Goal: Transaction & Acquisition: Purchase product/service

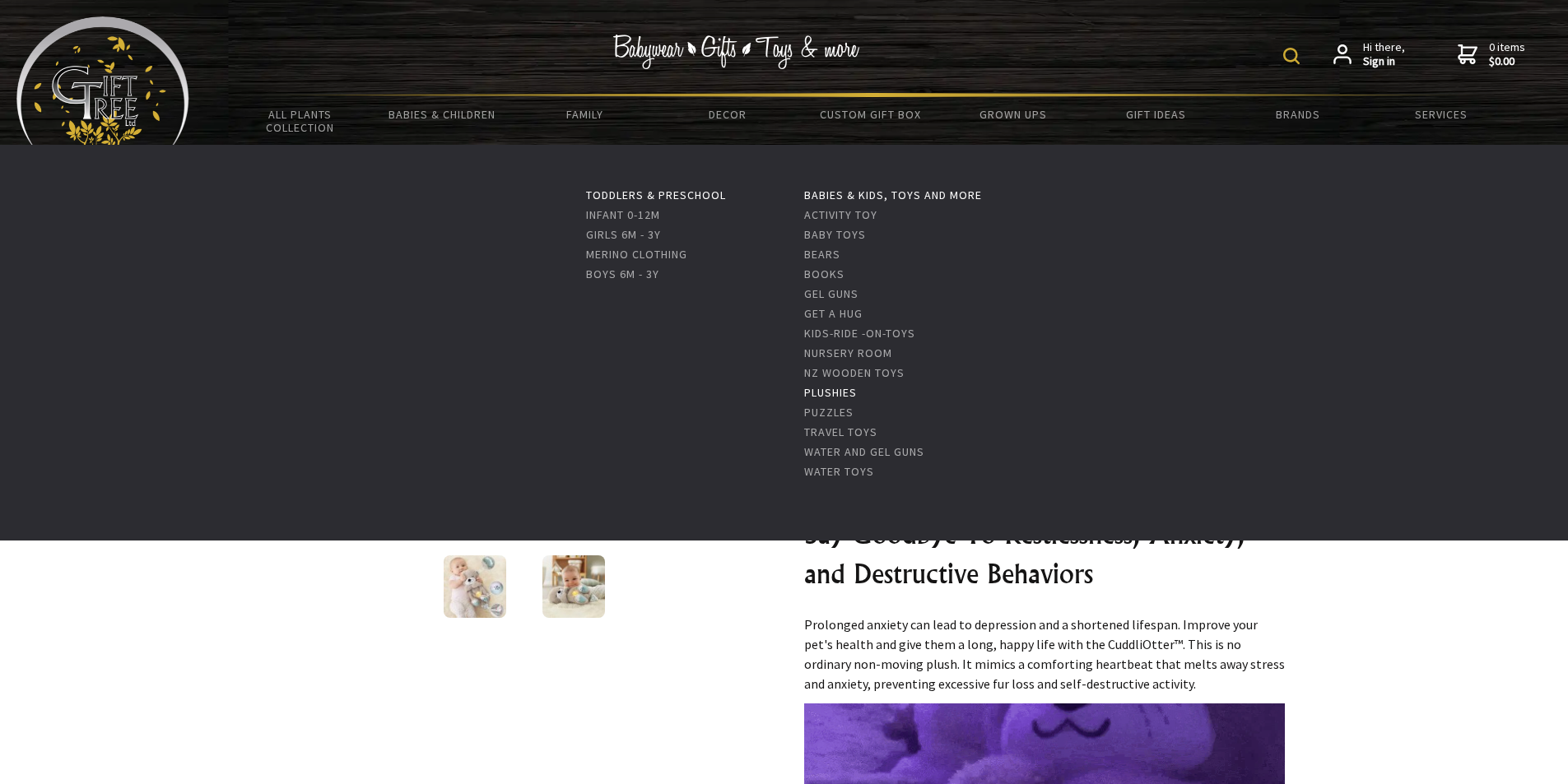
click at [845, 392] on link "Plushies" at bounding box center [831, 392] width 53 height 15
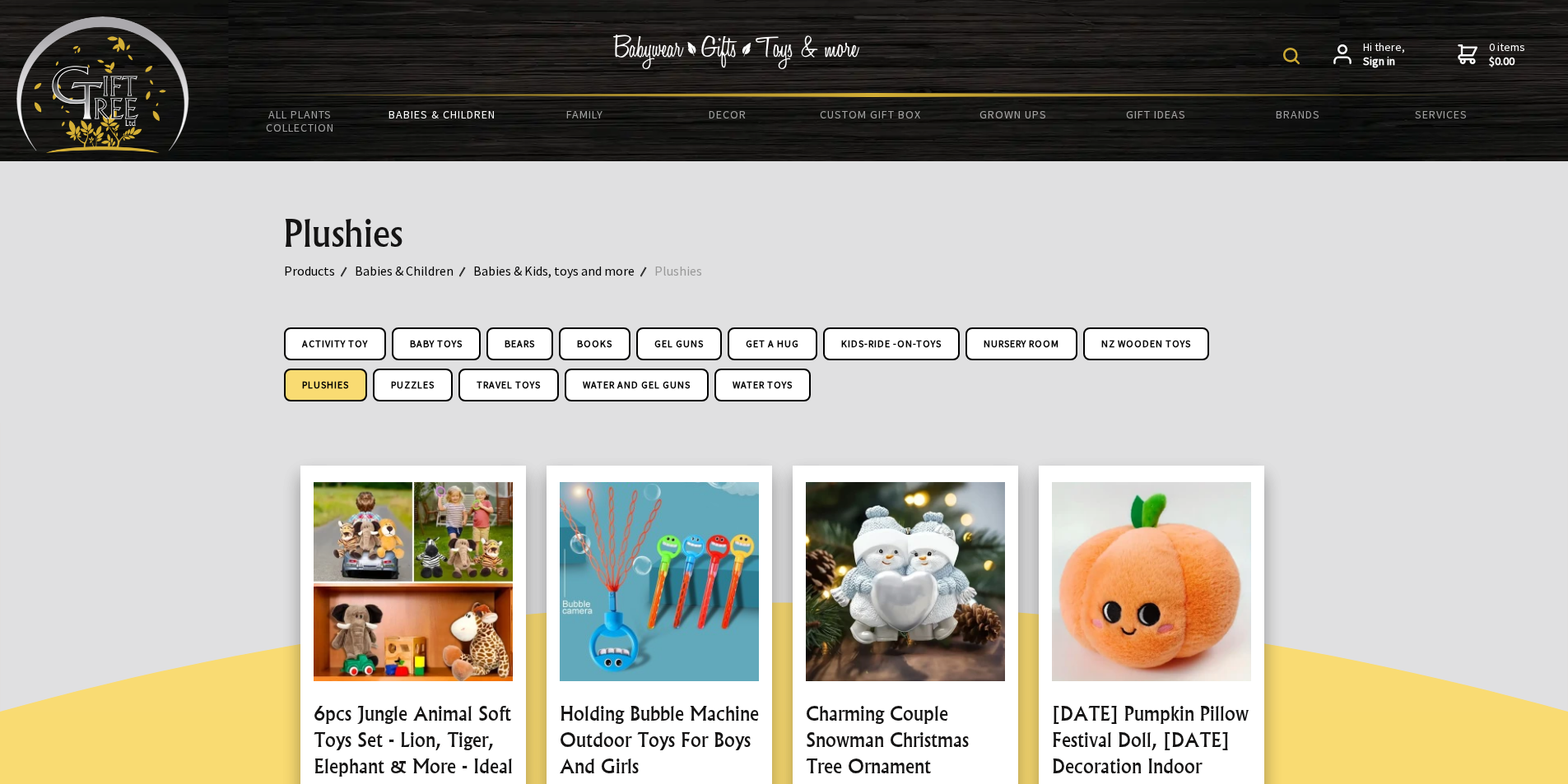
click at [1293, 52] on img at bounding box center [1292, 56] width 16 height 16
type input "soft toys"
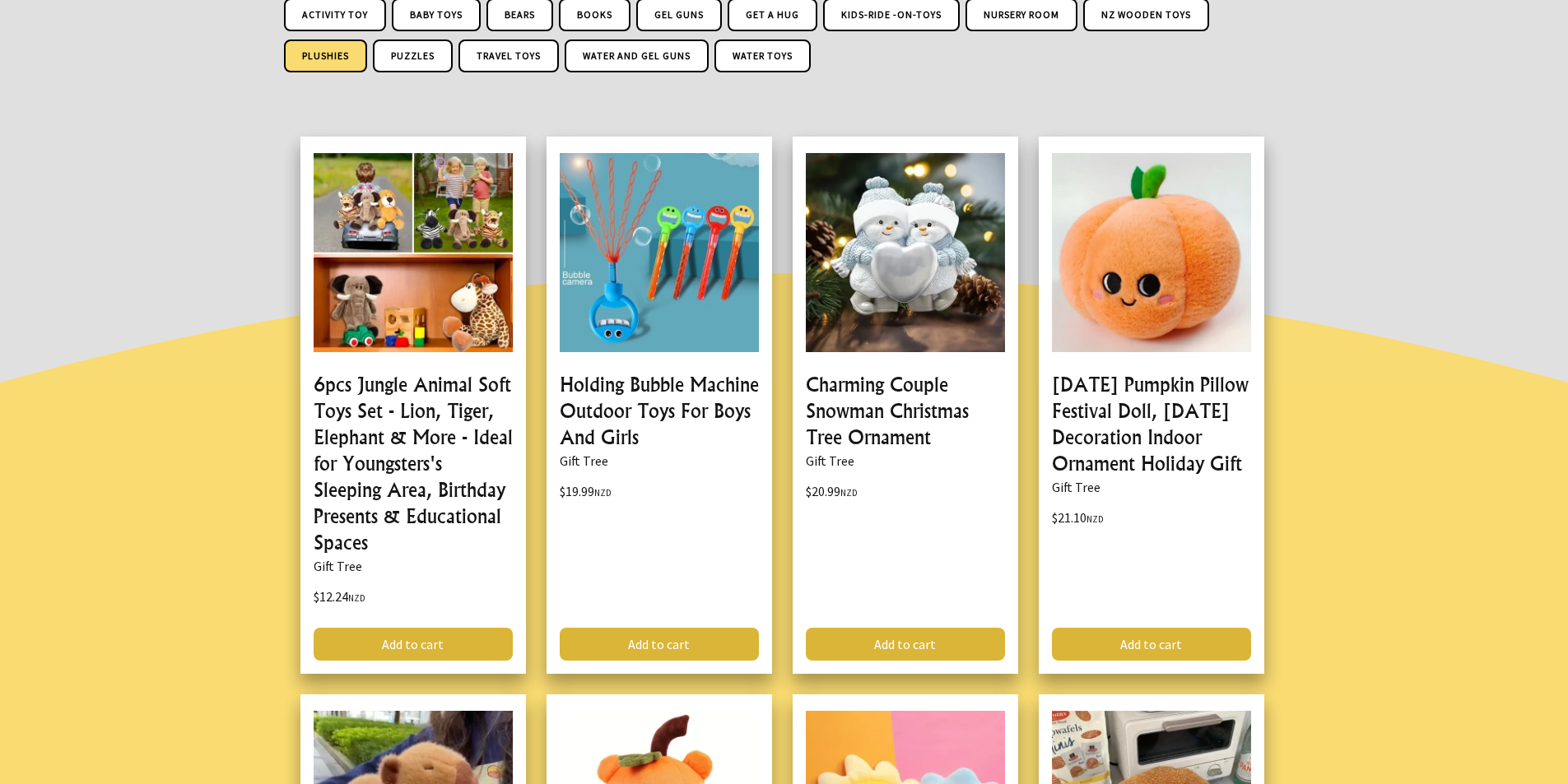
scroll to position [658, 0]
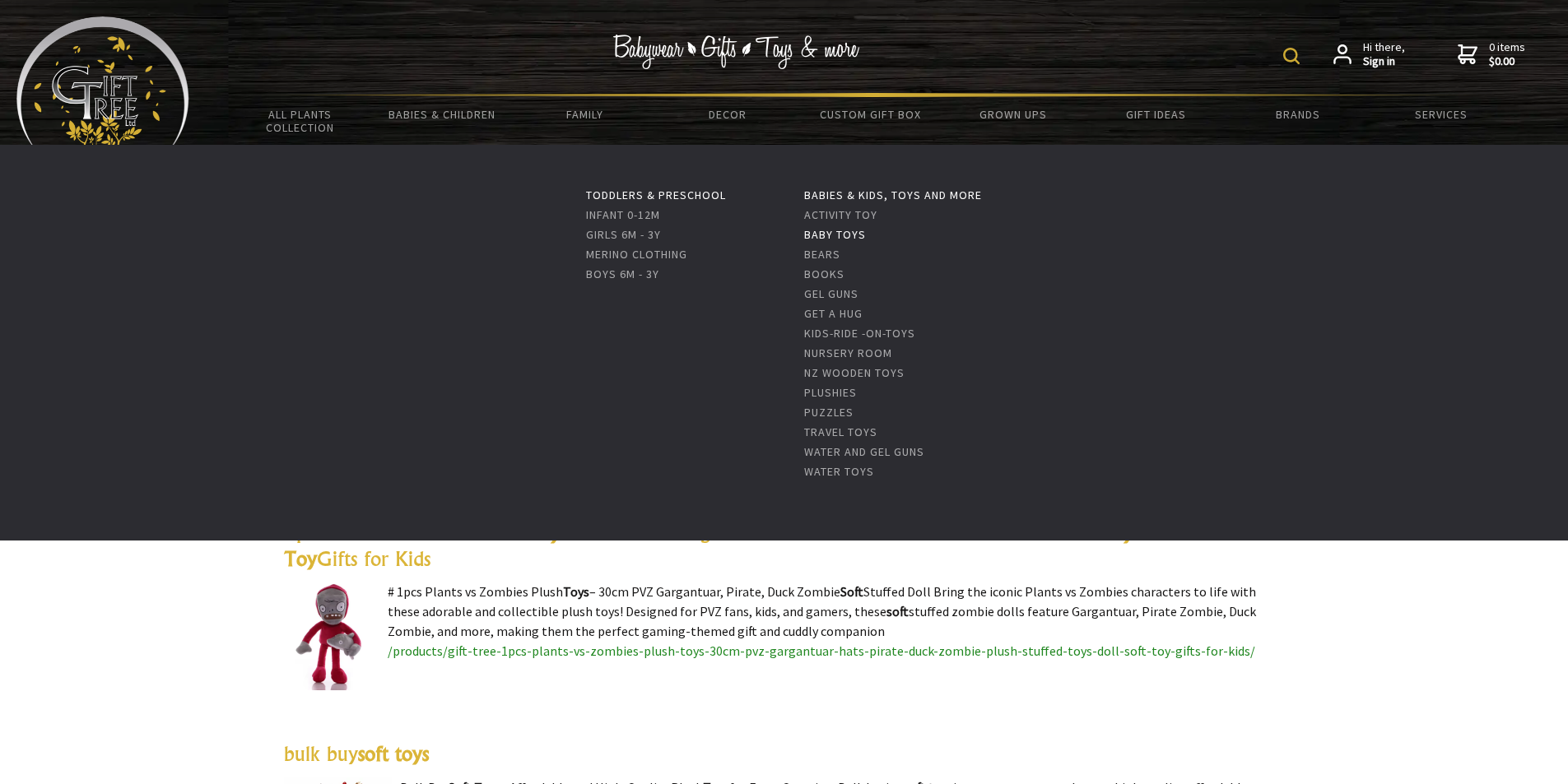
click at [848, 229] on link "Baby Toys" at bounding box center [835, 234] width 62 height 15
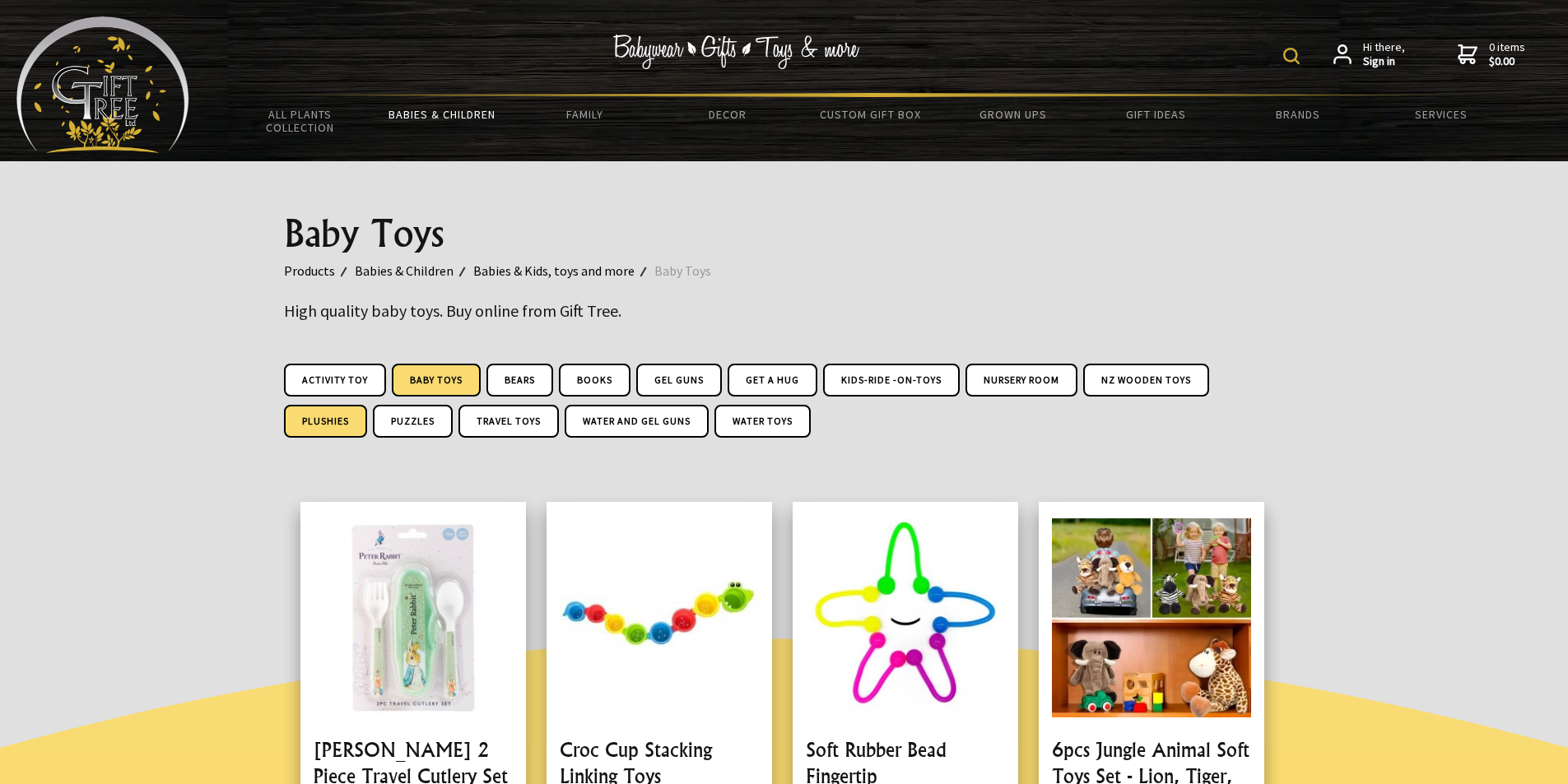
click at [327, 421] on link "Plushies" at bounding box center [325, 421] width 83 height 33
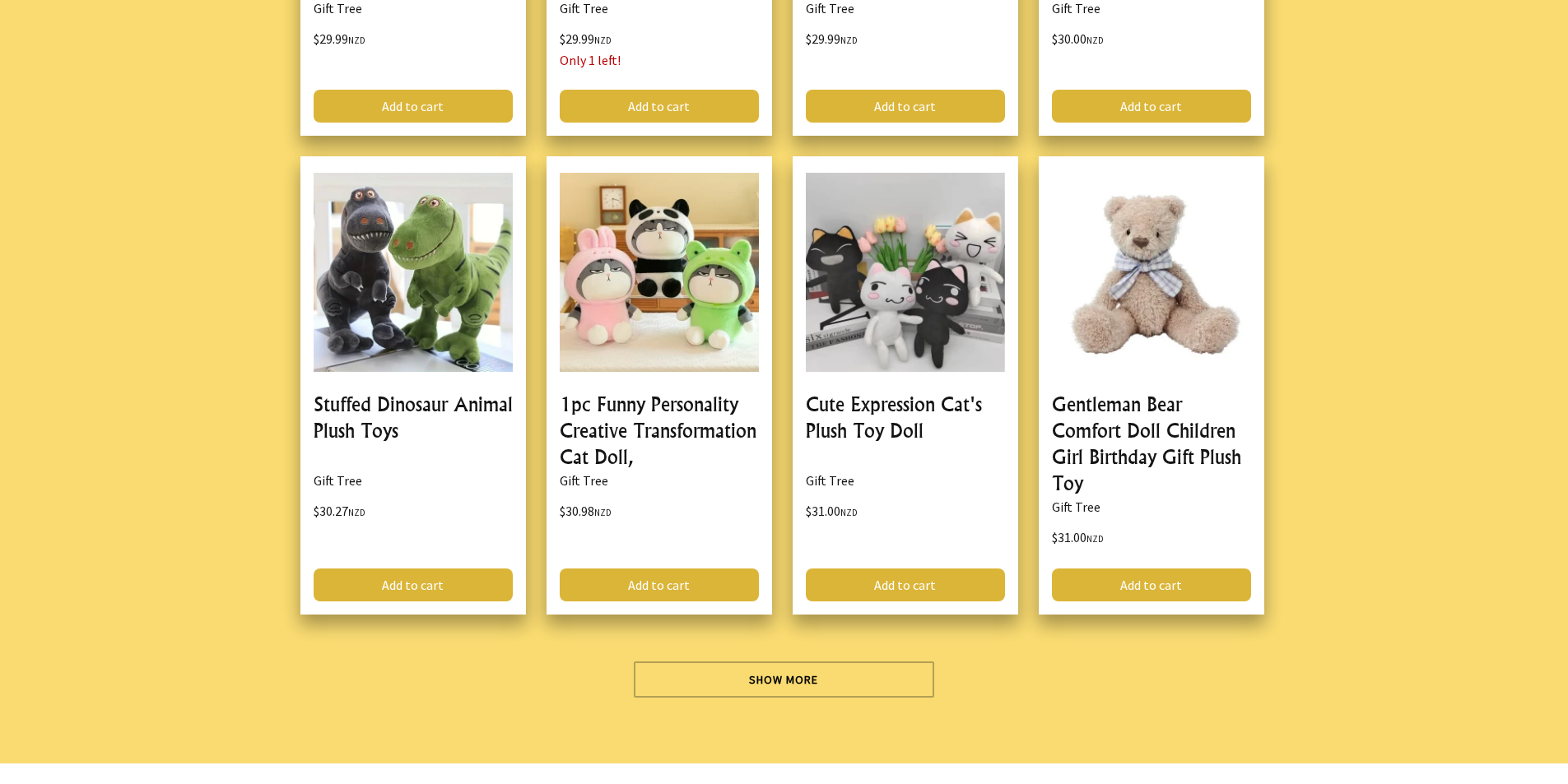
scroll to position [5019, 0]
